Goal: Transaction & Acquisition: Book appointment/travel/reservation

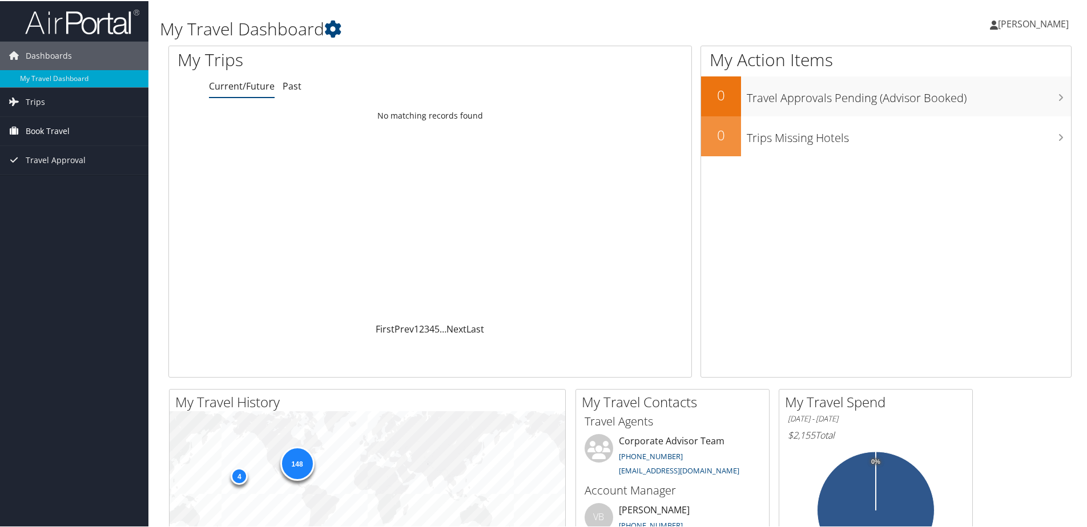
click at [66, 130] on span "Book Travel" at bounding box center [48, 130] width 44 height 29
click at [68, 168] on link "Book/Manage Online Trips" at bounding box center [74, 170] width 148 height 17
